Goal: Navigation & Orientation: Go to known website

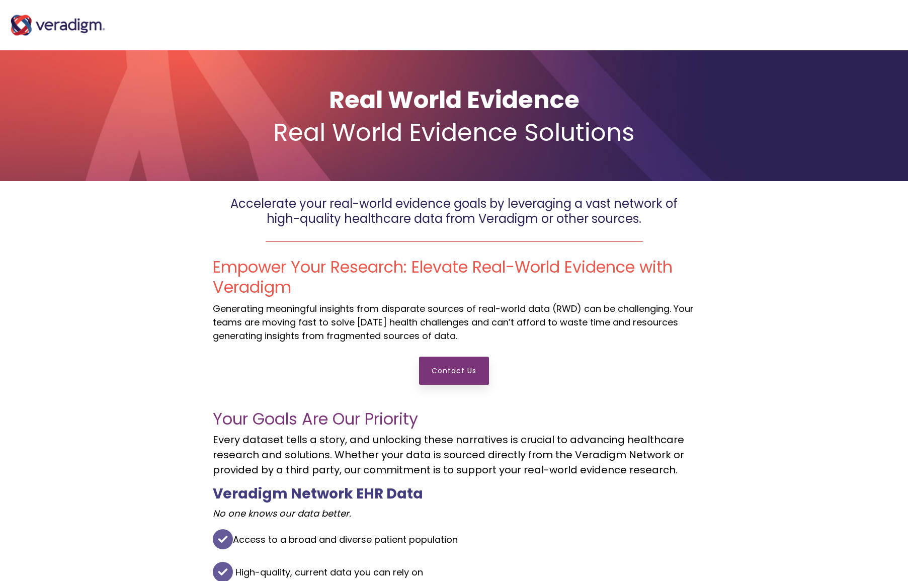
click at [42, 19] on img at bounding box center [58, 25] width 101 height 40
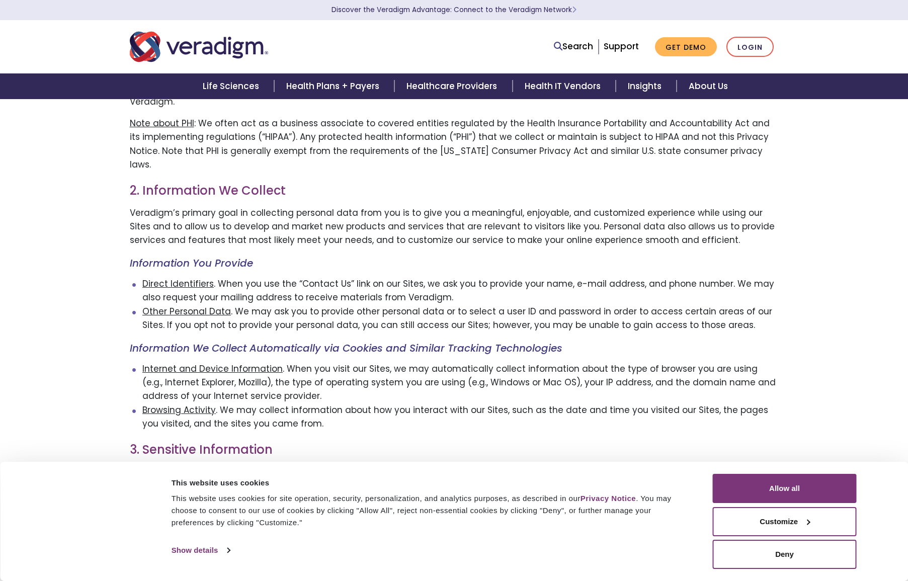
scroll to position [201, 0]
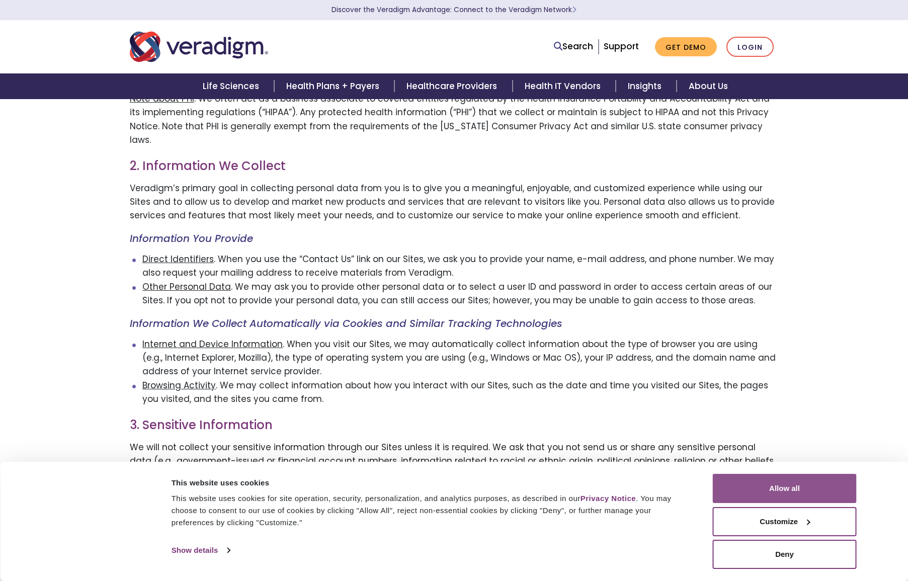
click at [790, 493] on button "Allow all" at bounding box center [785, 488] width 144 height 29
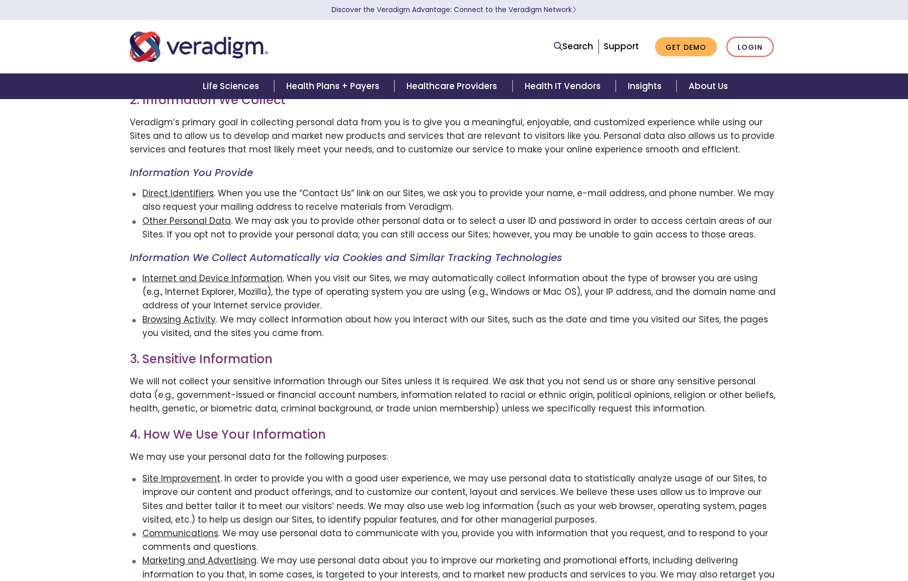
scroll to position [0, 0]
